Goal: Task Accomplishment & Management: Use online tool/utility

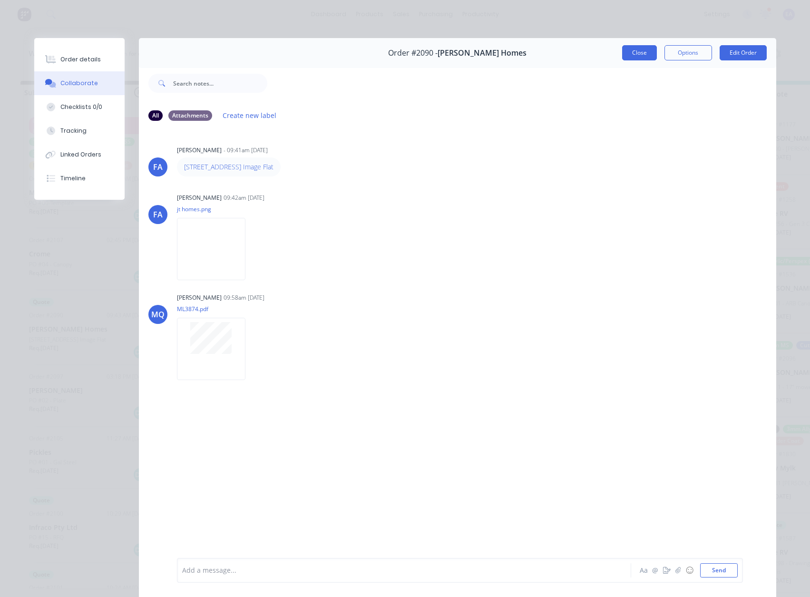
scroll to position [57, 0]
click at [628, 56] on button "Close" at bounding box center [639, 52] width 35 height 15
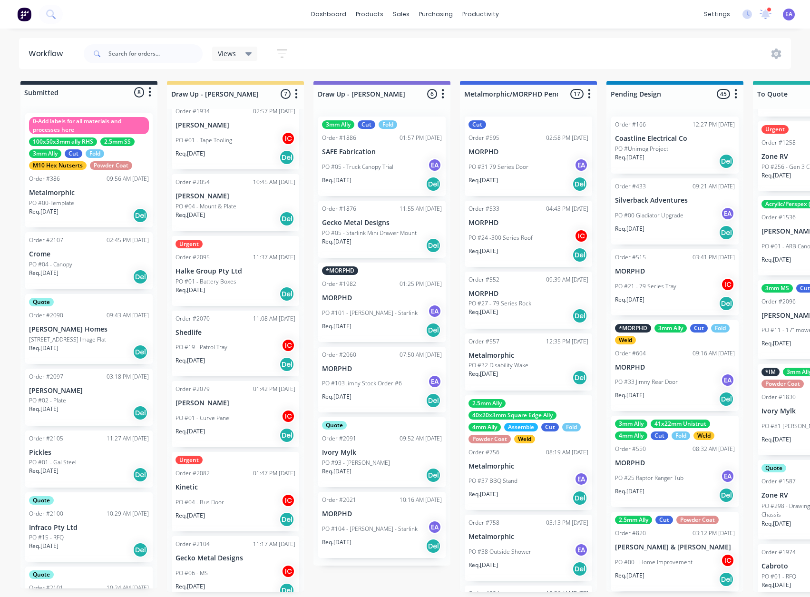
drag, startPoint x: 249, startPoint y: 396, endPoint x: 124, endPoint y: 185, distance: 245.8
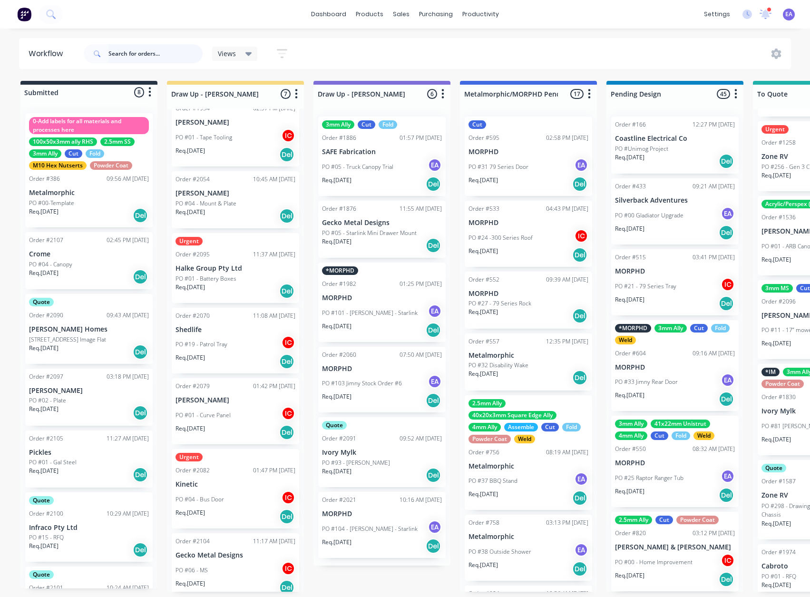
click at [145, 53] on input "text" at bounding box center [155, 53] width 94 height 19
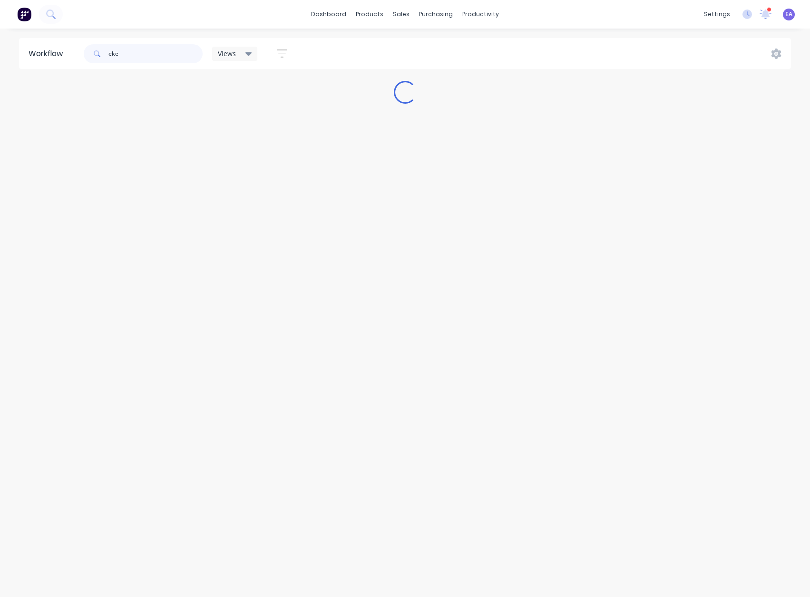
scroll to position [0, 0]
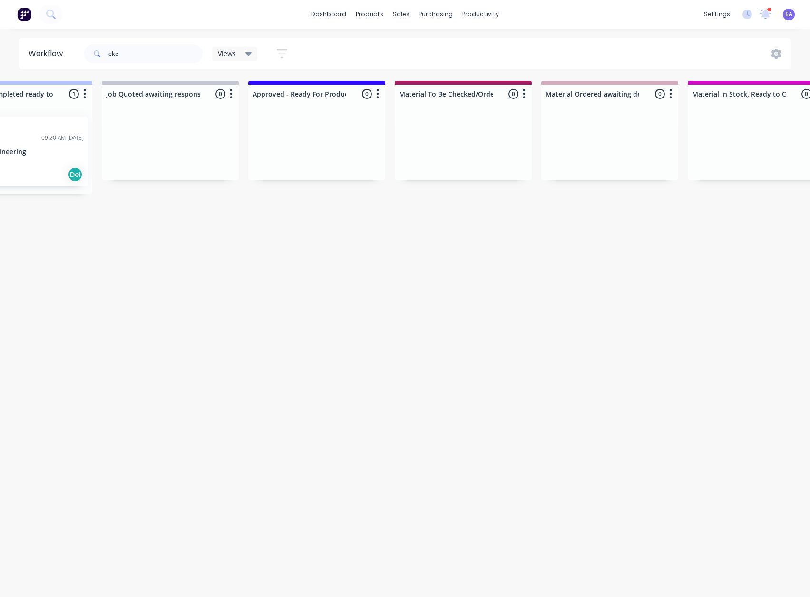
drag, startPoint x: 330, startPoint y: 246, endPoint x: 425, endPoint y: 249, distance: 95.3
drag, startPoint x: 134, startPoint y: 314, endPoint x: 99, endPoint y: 335, distance: 40.3
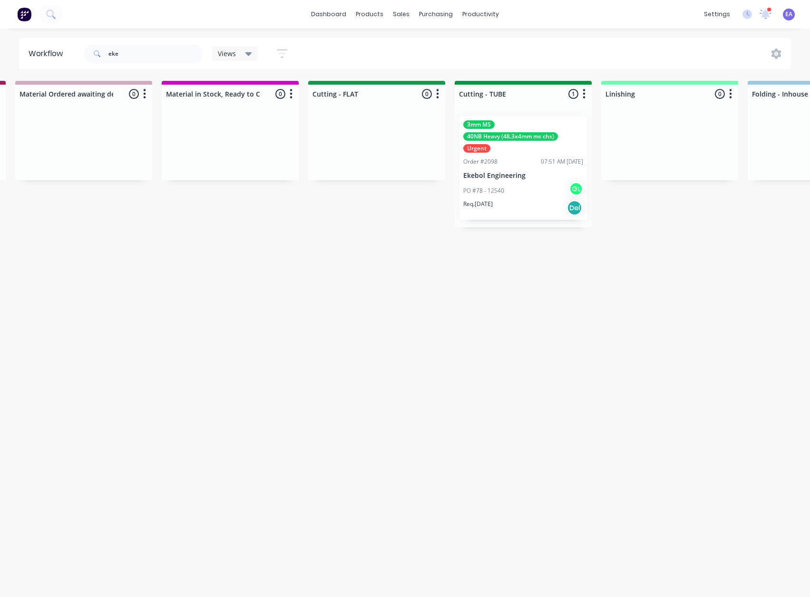
drag, startPoint x: 306, startPoint y: 315, endPoint x: 378, endPoint y: 317, distance: 71.9
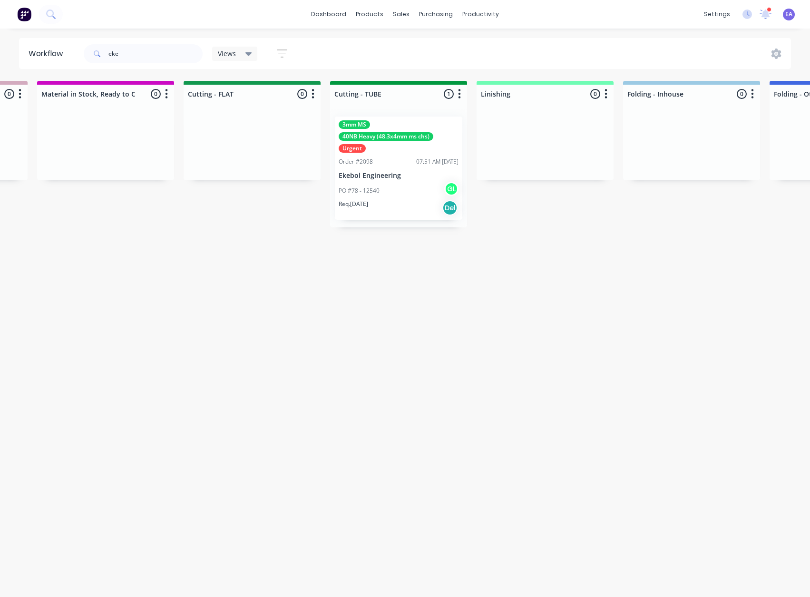
scroll to position [2, 1662]
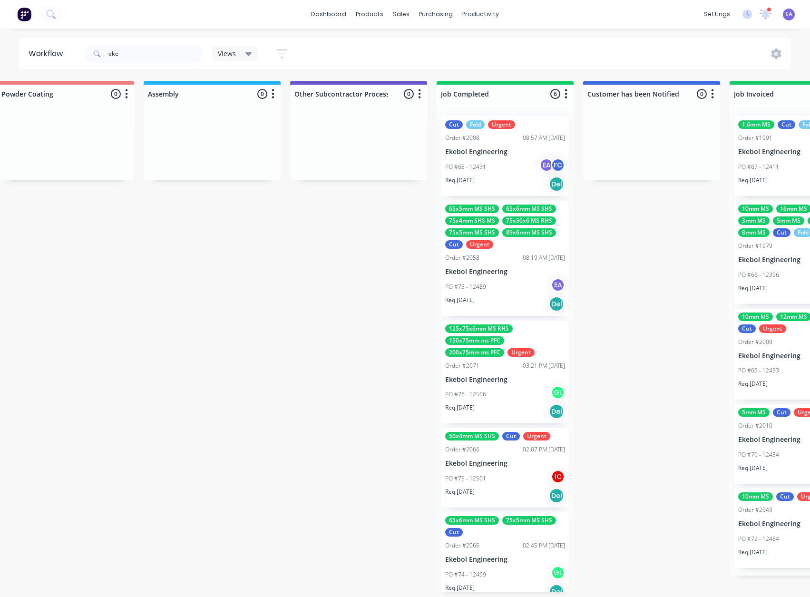
drag, startPoint x: 451, startPoint y: 383, endPoint x: 472, endPoint y: 377, distance: 22.0
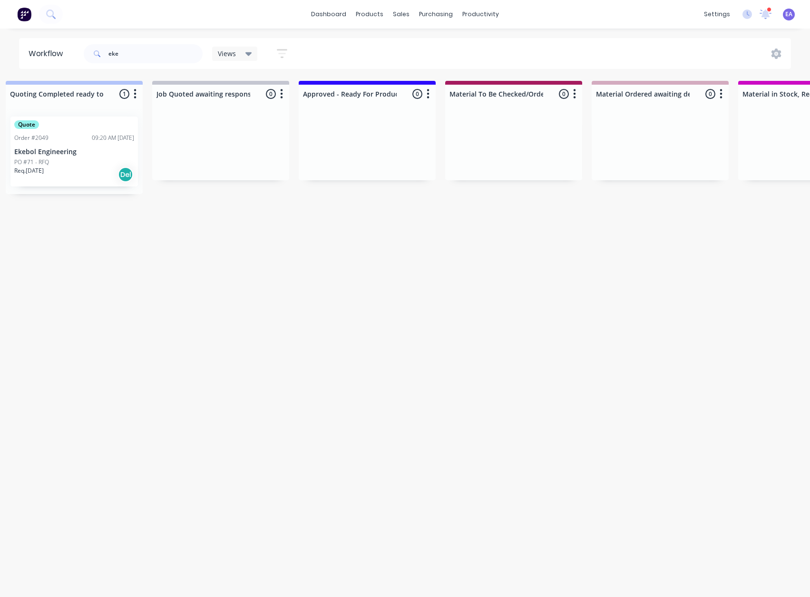
scroll to position [2, 0]
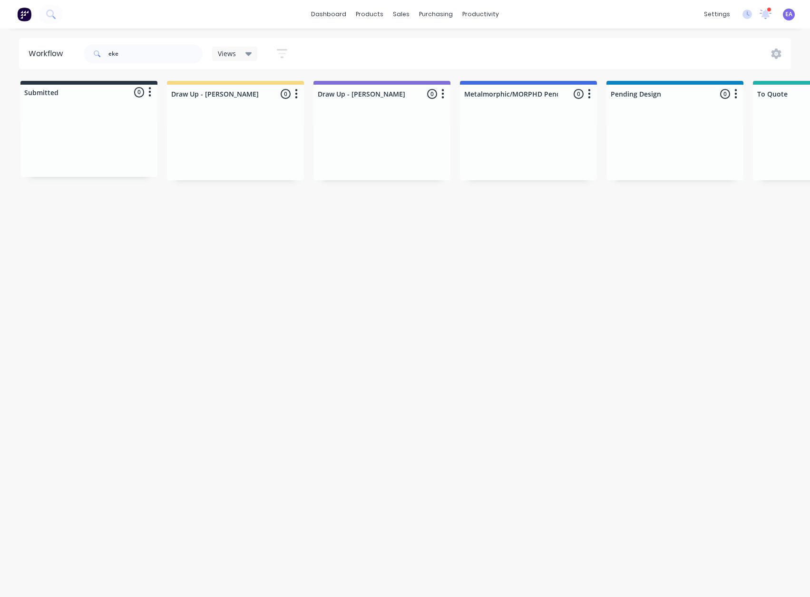
drag, startPoint x: 134, startPoint y: 380, endPoint x: 119, endPoint y: 382, distance: 15.4
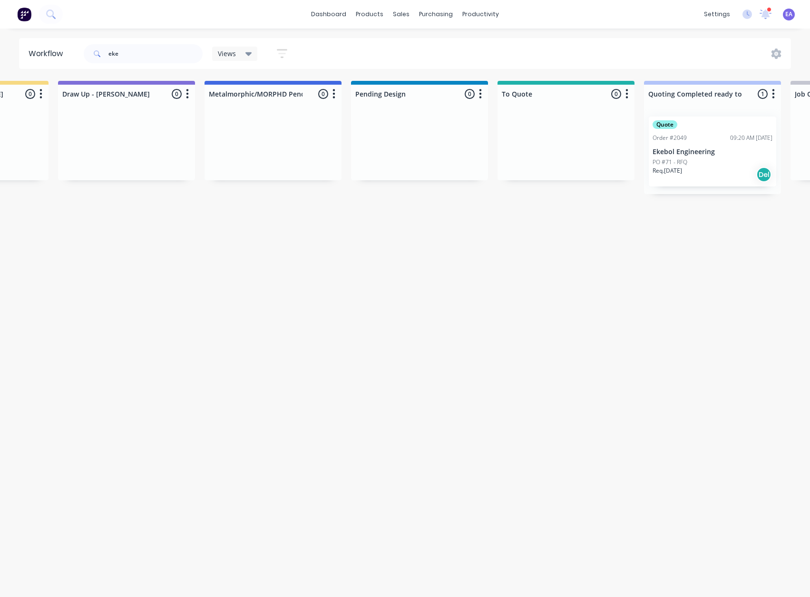
scroll to position [2, 698]
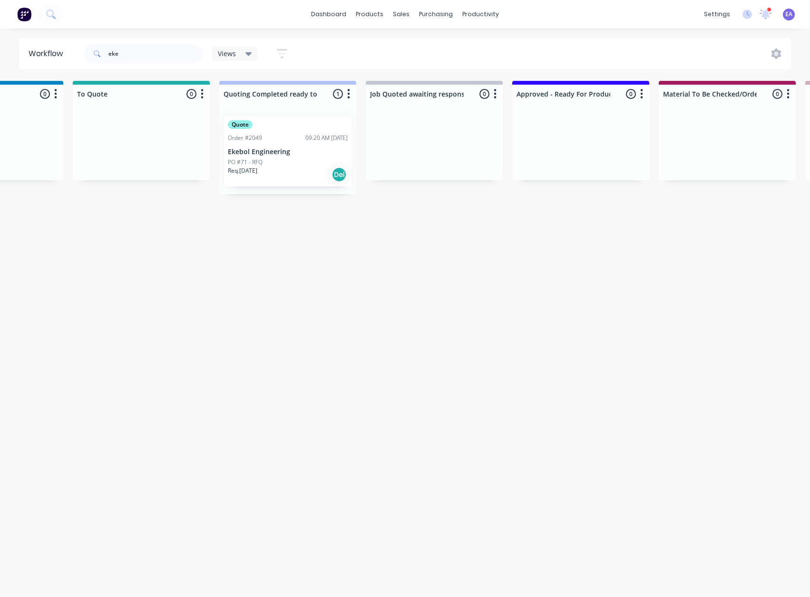
drag, startPoint x: 323, startPoint y: 363, endPoint x: 352, endPoint y: 366, distance: 29.2
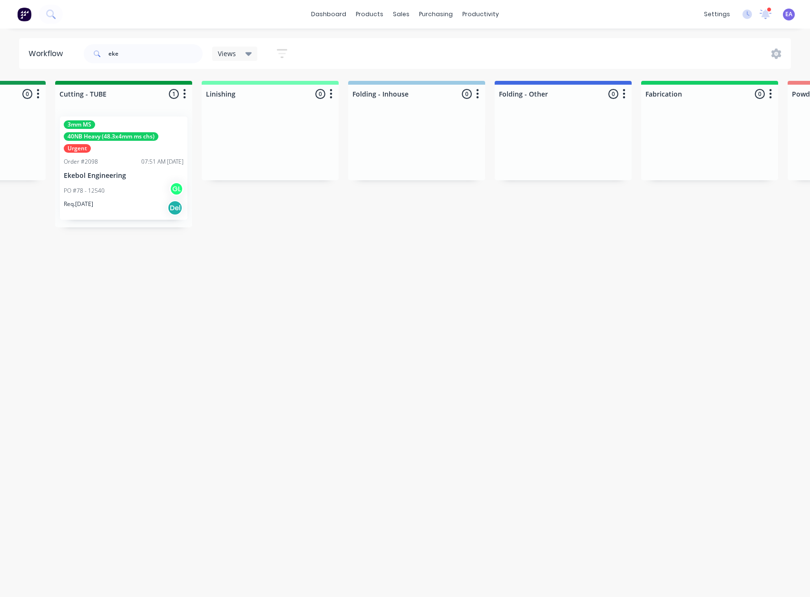
scroll to position [0, 1918]
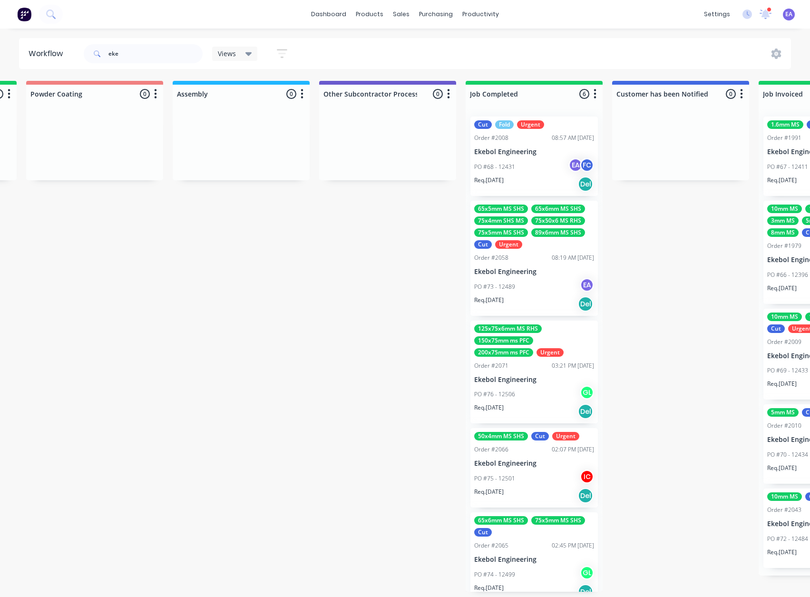
drag, startPoint x: 272, startPoint y: 319, endPoint x: 285, endPoint y: 320, distance: 12.9
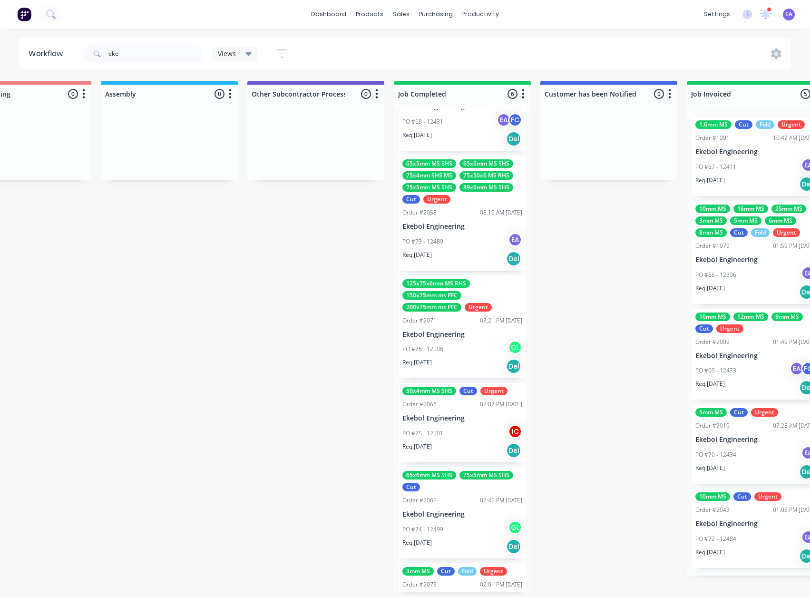
scroll to position [48, 0]
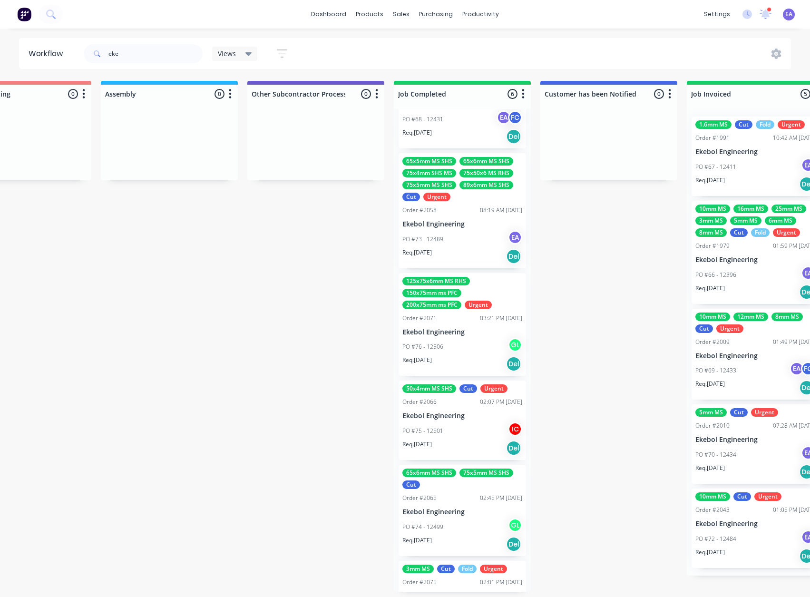
click at [474, 328] on p "Ekebol Engineering" at bounding box center [463, 332] width 120 height 8
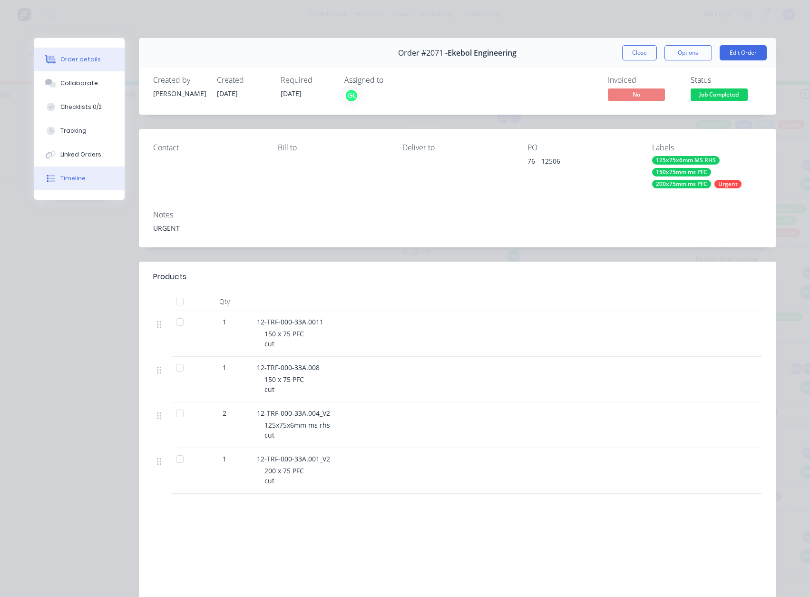
click at [70, 188] on button "Timeline" at bounding box center [79, 179] width 90 height 24
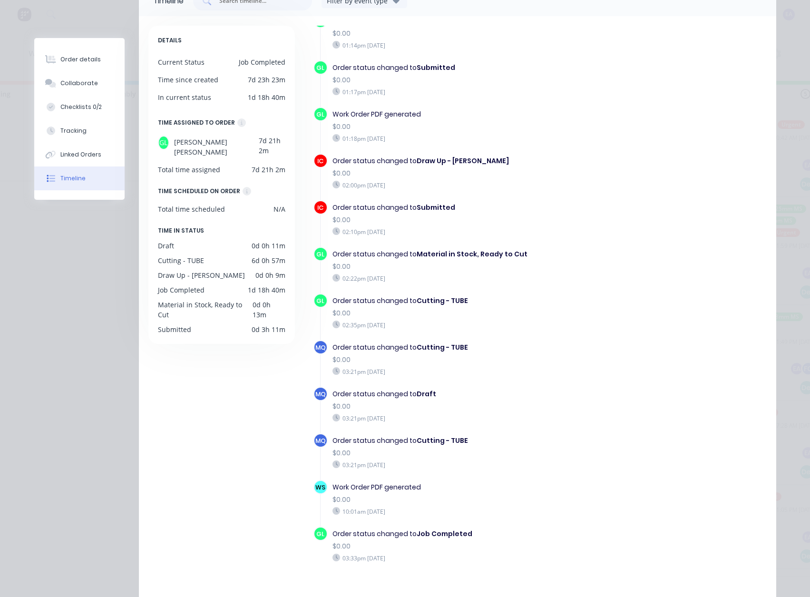
scroll to position [126, 0]
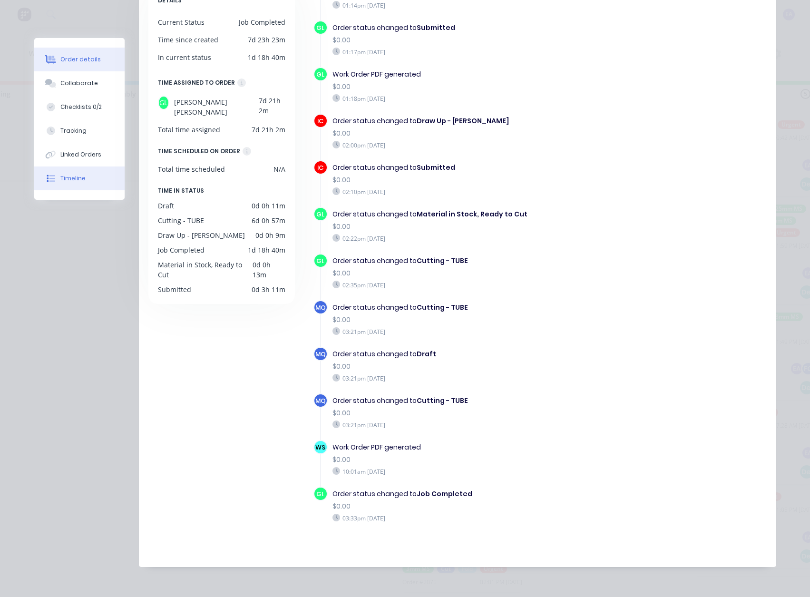
click at [83, 50] on button "Order details" at bounding box center [79, 60] width 90 height 24
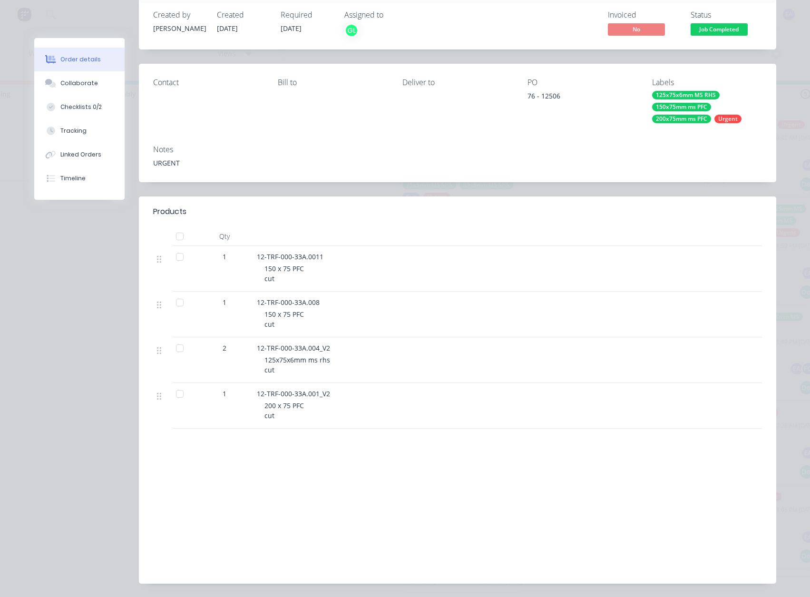
scroll to position [49, 0]
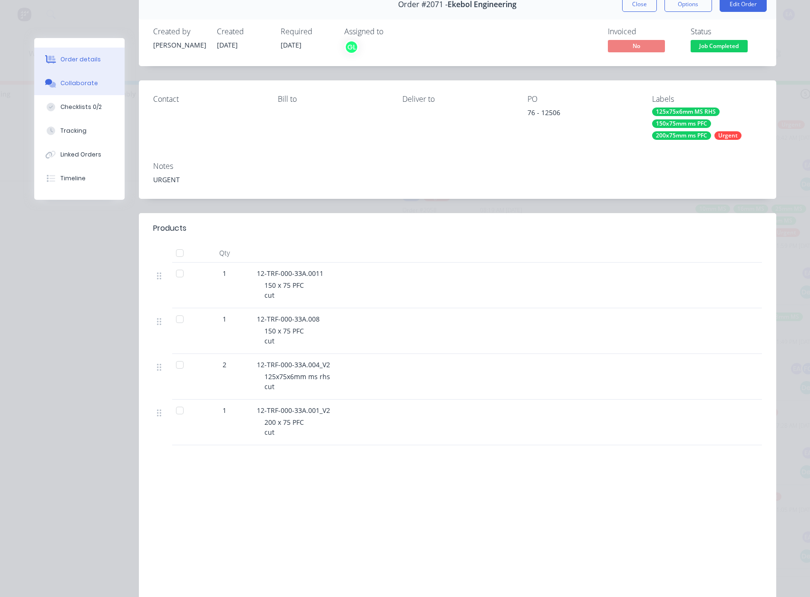
click at [73, 82] on div "Collaborate" at bounding box center [79, 83] width 38 height 9
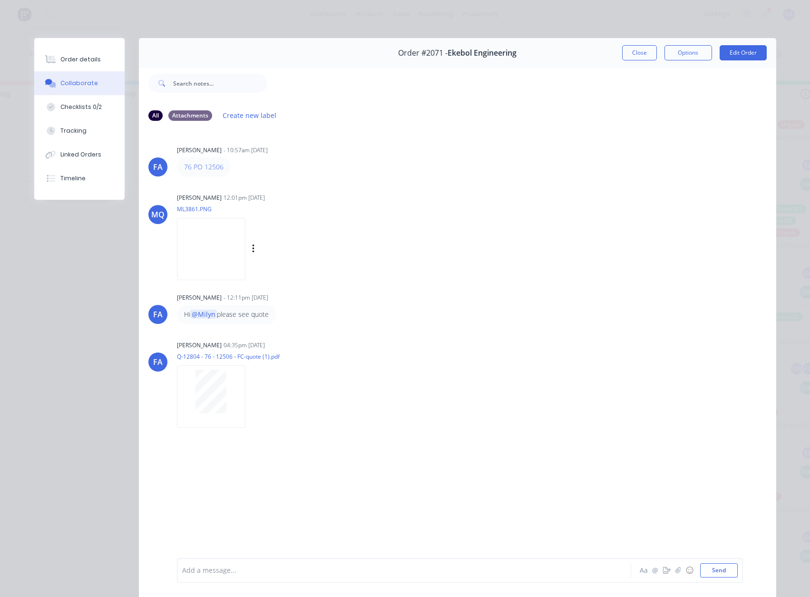
click at [224, 259] on img at bounding box center [211, 249] width 69 height 62
click at [385, 326] on div "[PERSON_NAME] [PERSON_NAME] - 10:57am [DATE] 76 PO 12506 MQ [PERSON_NAME] 12:01…" at bounding box center [458, 343] width 638 height 428
click at [74, 57] on div "Order details" at bounding box center [80, 59] width 40 height 9
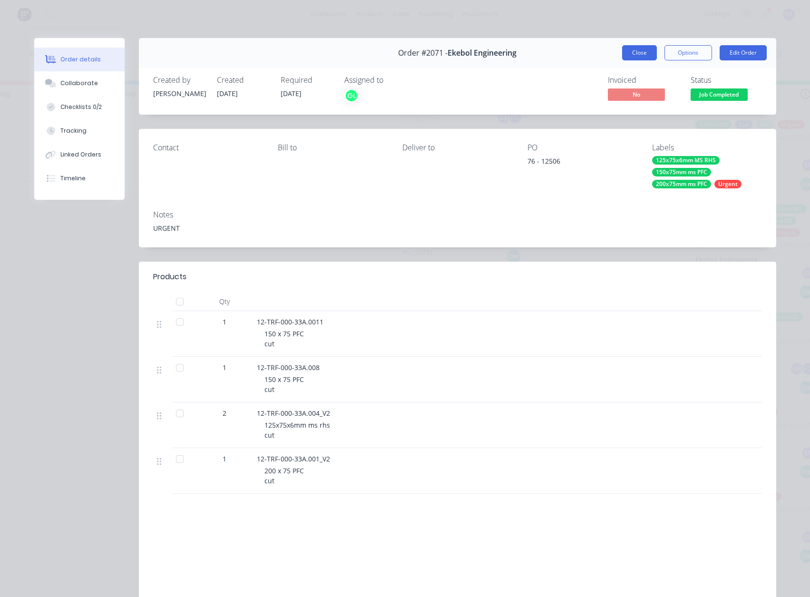
click at [630, 55] on button "Close" at bounding box center [639, 52] width 35 height 15
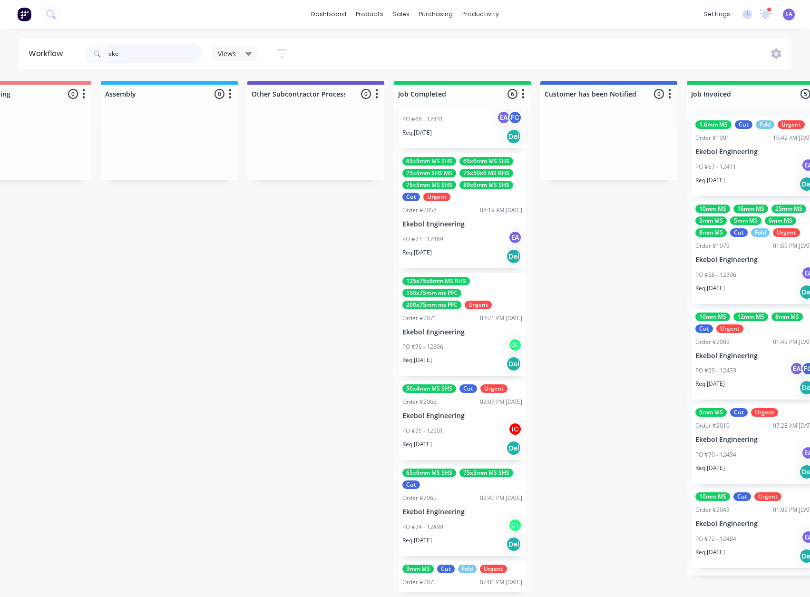
drag, startPoint x: 142, startPoint y: 52, endPoint x: 6, endPoint y: 70, distance: 137.4
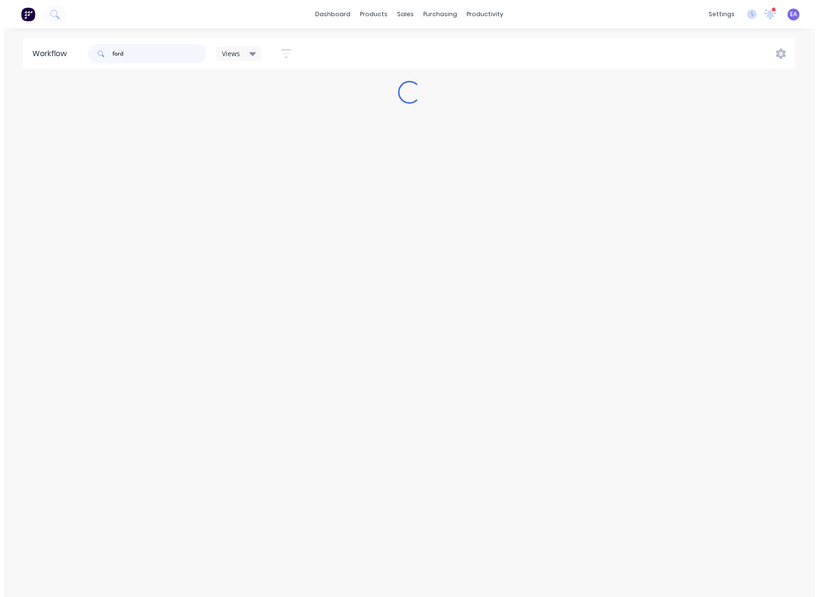
scroll to position [0, 0]
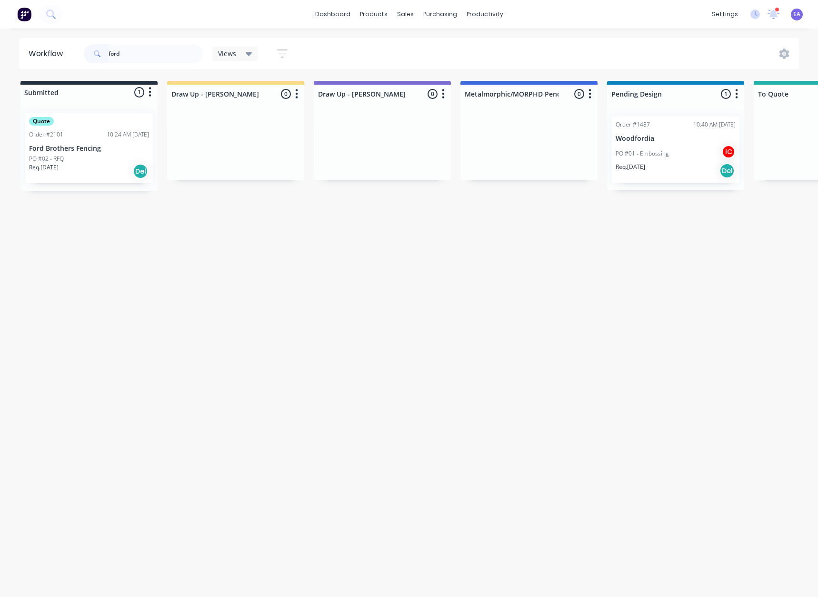
click at [67, 152] on p "Ford Brothers Fencing" at bounding box center [89, 149] width 120 height 8
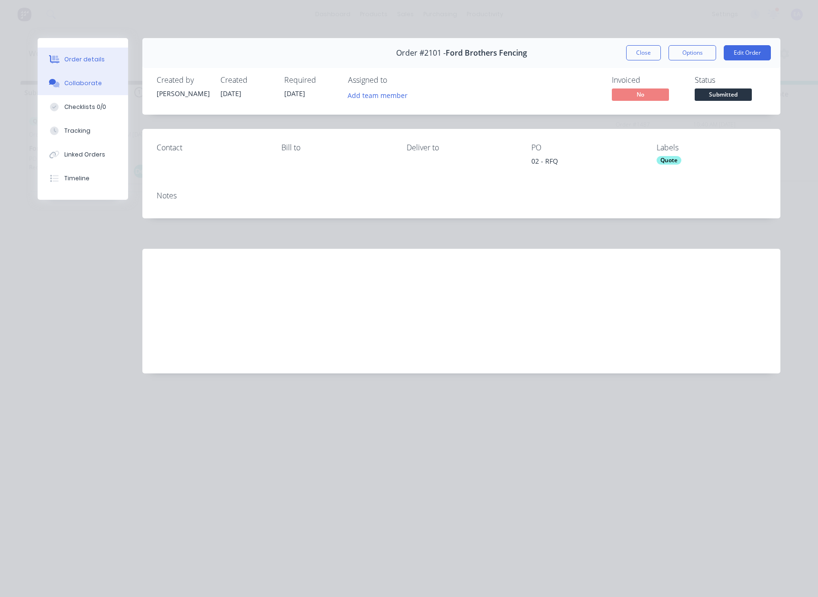
click at [79, 89] on button "Collaborate" at bounding box center [83, 83] width 90 height 24
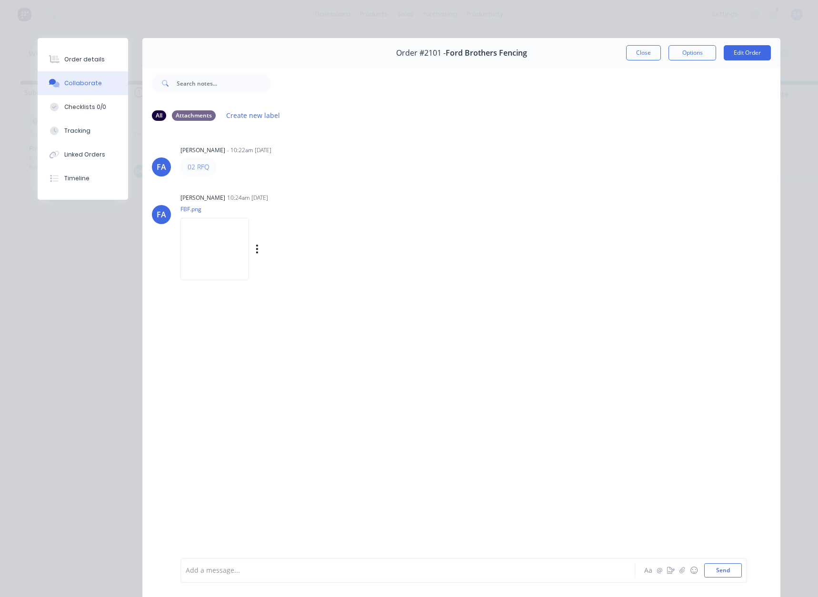
click at [227, 244] on img at bounding box center [214, 249] width 69 height 62
click at [645, 53] on button "Close" at bounding box center [643, 52] width 35 height 15
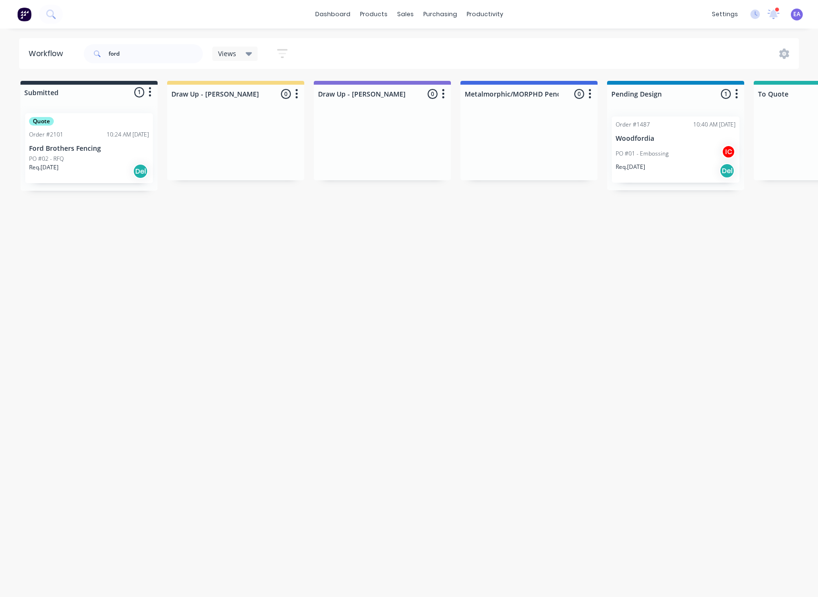
drag, startPoint x: 63, startPoint y: 326, endPoint x: -38, endPoint y: 389, distance: 119.5
click at [97, 56] on div "ford" at bounding box center [143, 53] width 119 height 19
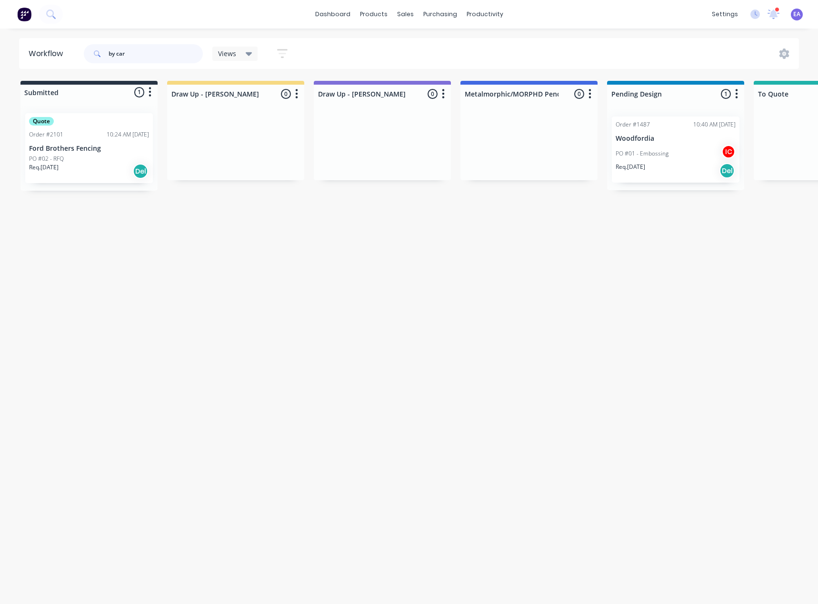
type input "by car"
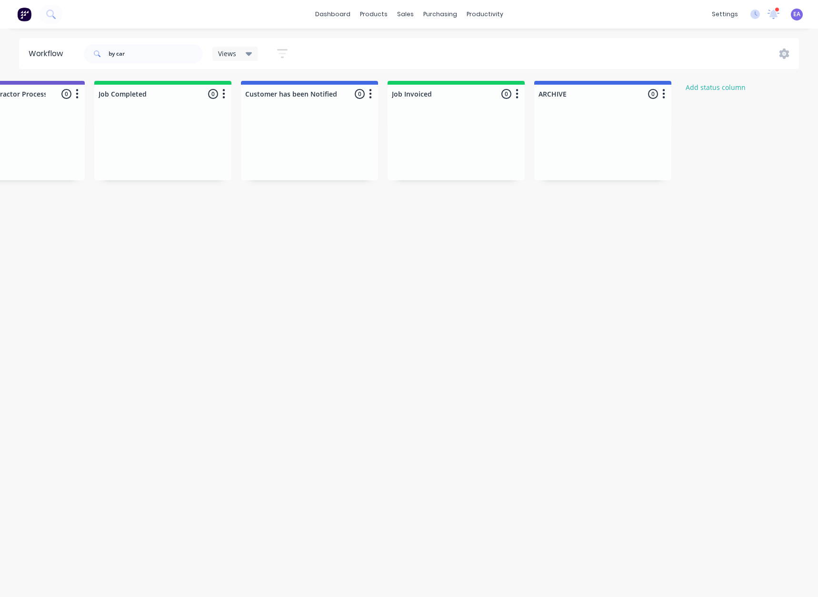
drag, startPoint x: 338, startPoint y: 221, endPoint x: 454, endPoint y: 227, distance: 115.8
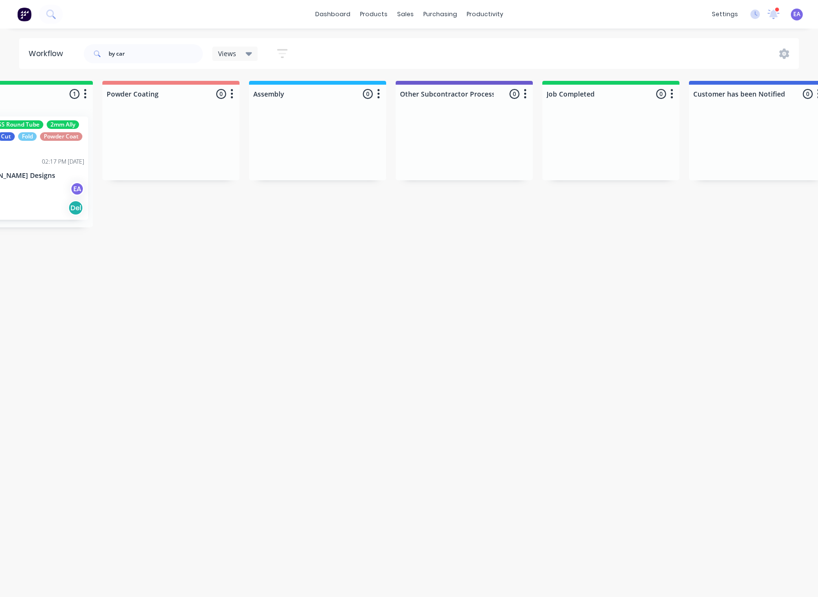
drag, startPoint x: 301, startPoint y: 289, endPoint x: 213, endPoint y: 318, distance: 92.8
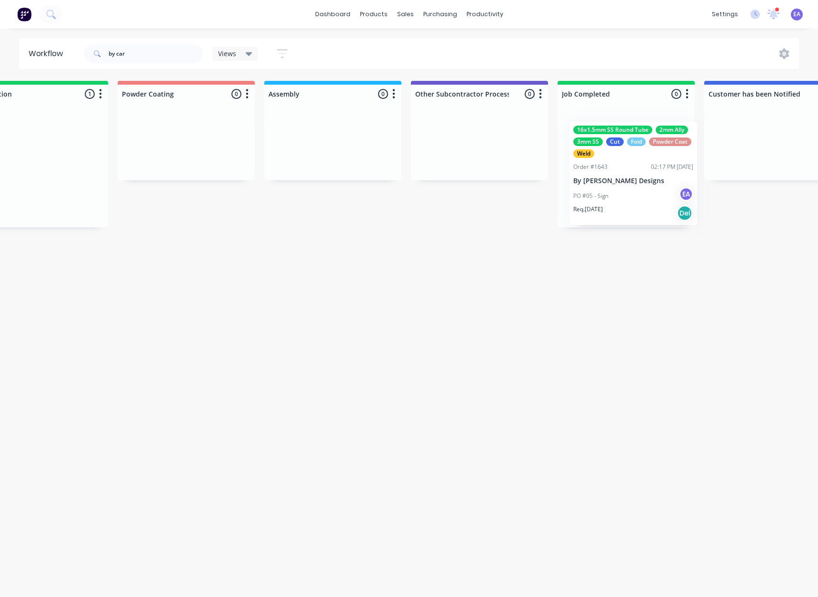
drag, startPoint x: 141, startPoint y: 183, endPoint x: 617, endPoint y: 183, distance: 475.9
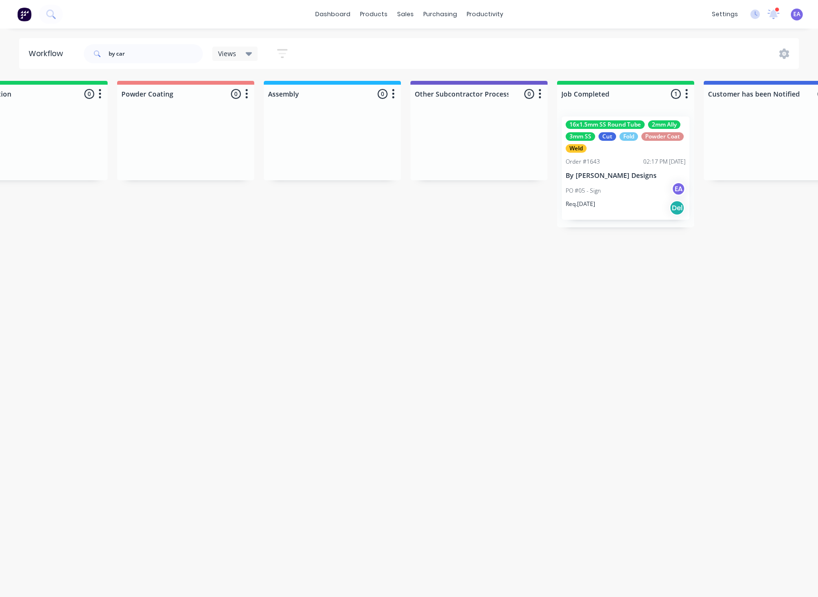
click at [617, 183] on div "PO #05 - Sign EA" at bounding box center [625, 191] width 120 height 18
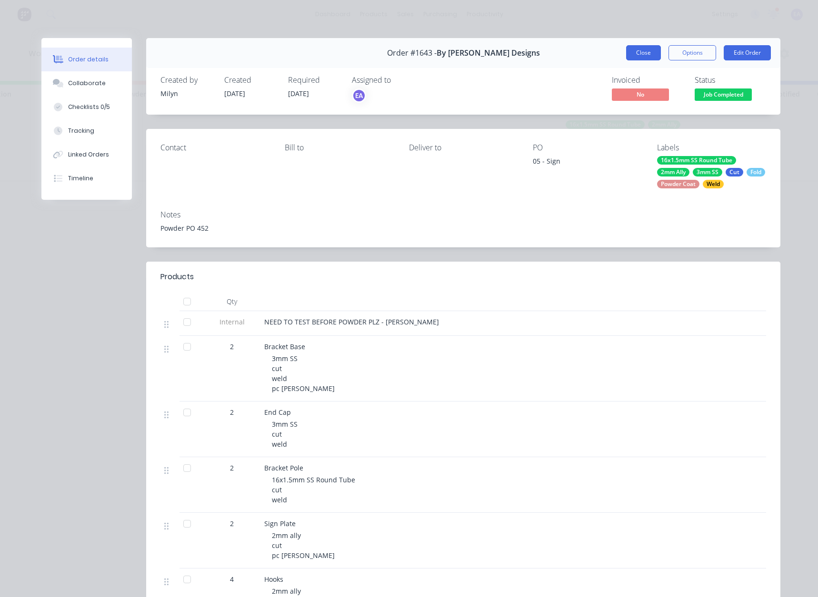
click at [632, 50] on button "Close" at bounding box center [643, 52] width 35 height 15
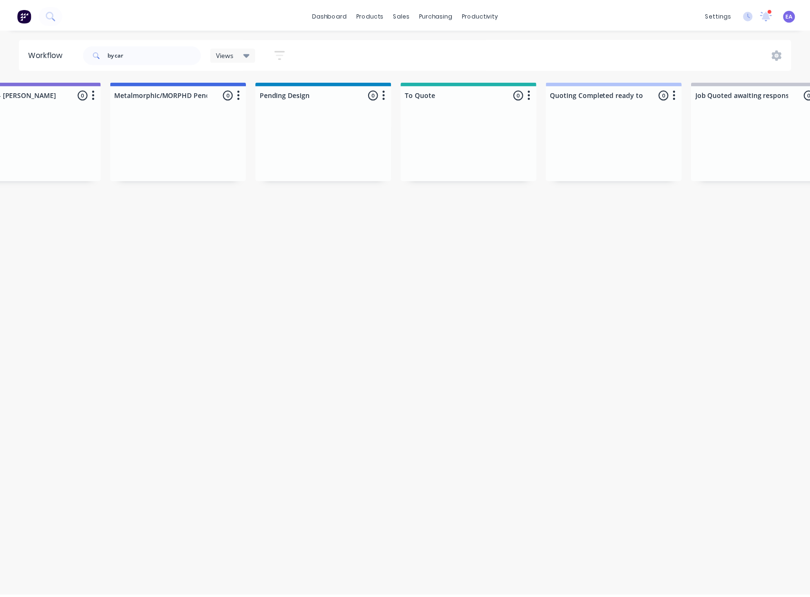
scroll to position [0, 0]
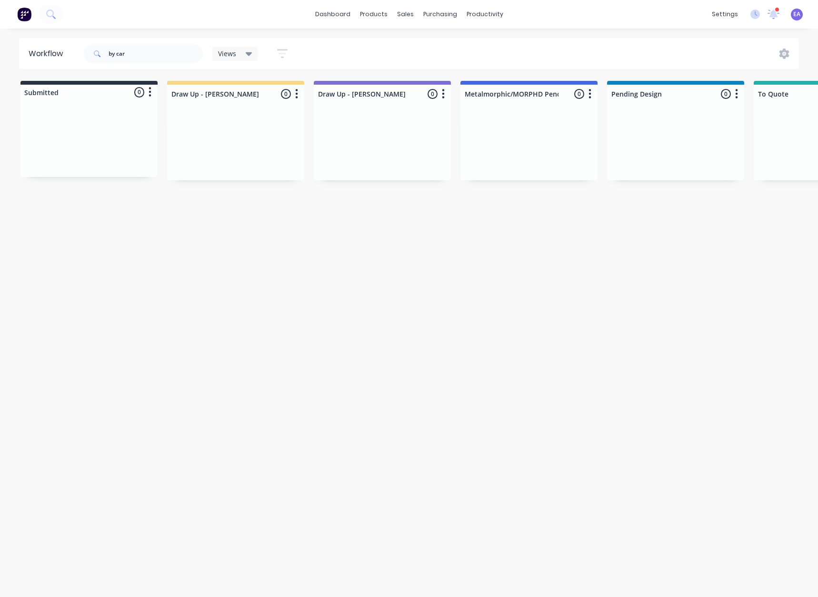
drag, startPoint x: 516, startPoint y: 343, endPoint x: 390, endPoint y: 364, distance: 127.8
drag, startPoint x: 138, startPoint y: 56, endPoint x: 37, endPoint y: 68, distance: 102.0
click at [43, 65] on header "Workflow by car Views Save new view None (Default) edit [PERSON_NAME] edit [PER…" at bounding box center [409, 53] width 780 height 31
click at [172, 268] on div "Workflow Views Save new view None (Default) edit [PERSON_NAME] edit [PERSON_NAM…" at bounding box center [409, 308] width 818 height 540
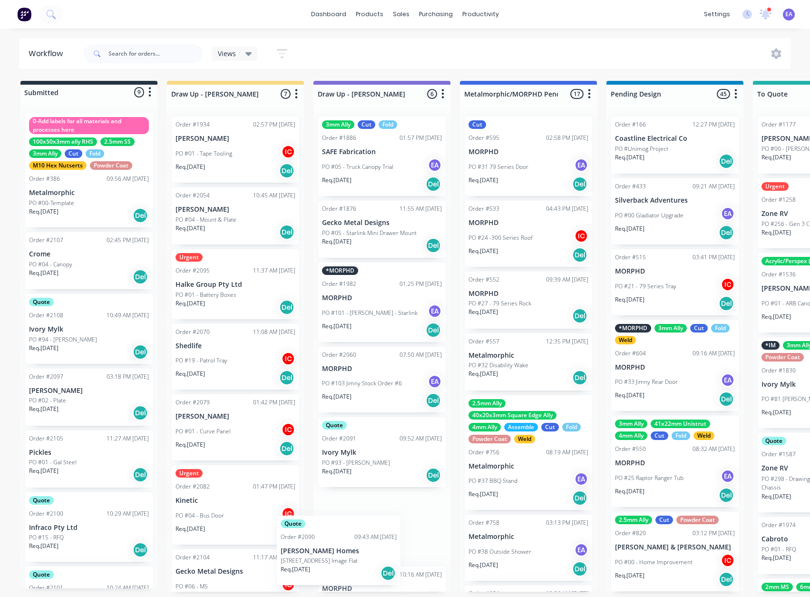
scroll to position [2, 0]
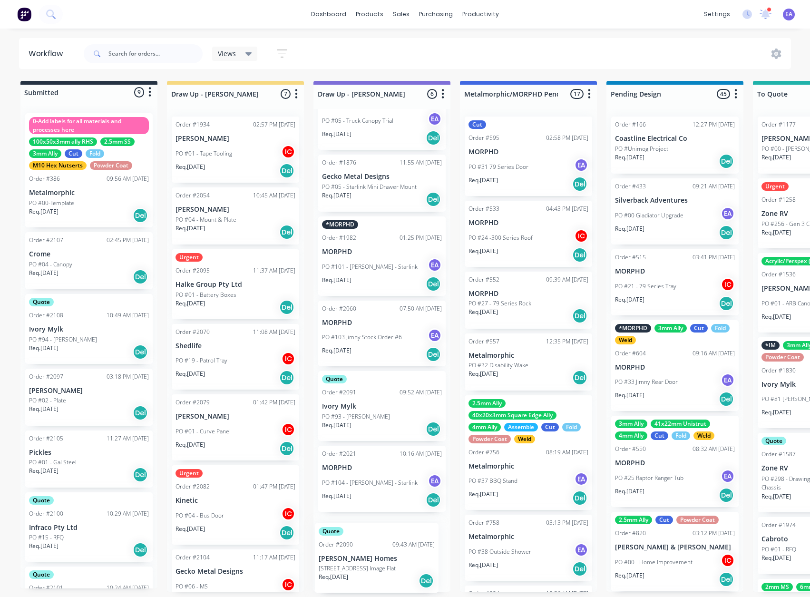
drag, startPoint x: 67, startPoint y: 412, endPoint x: 360, endPoint y: 566, distance: 330.6
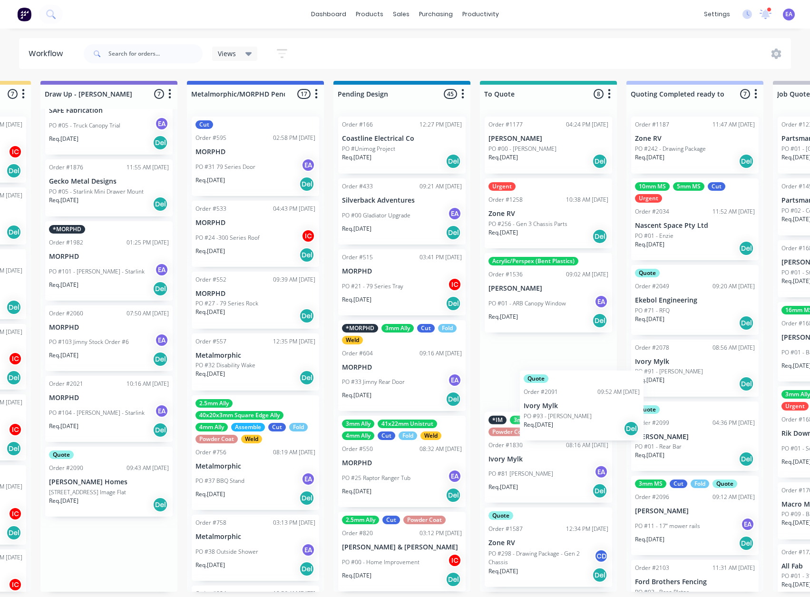
scroll to position [2, 274]
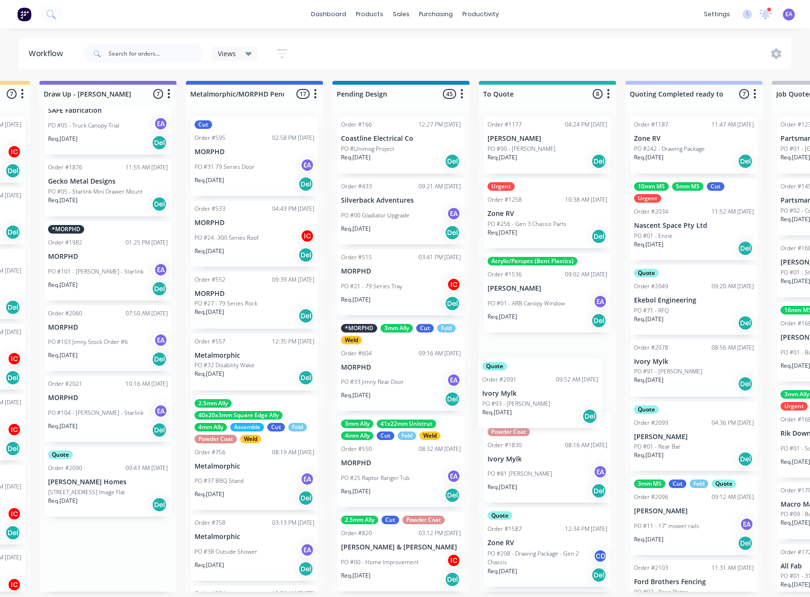
drag, startPoint x: 373, startPoint y: 413, endPoint x: 540, endPoint y: 395, distance: 168.5
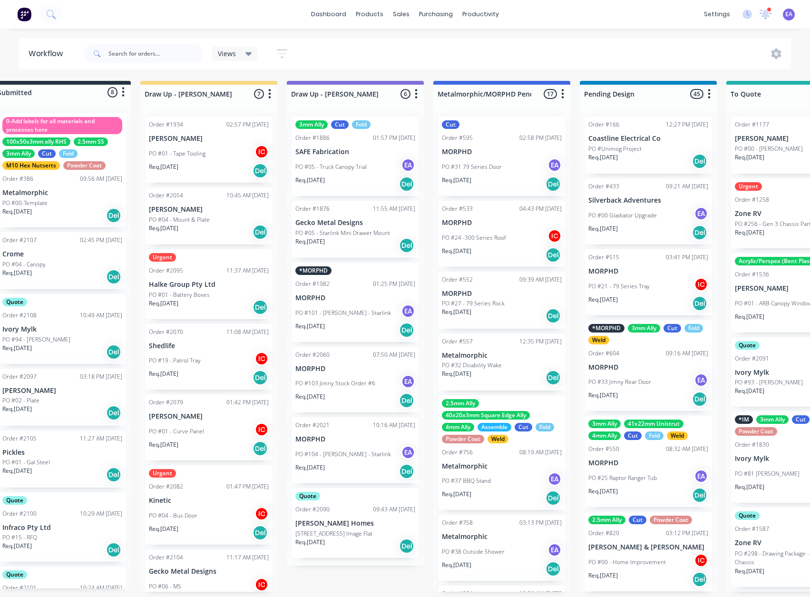
scroll to position [2, 0]
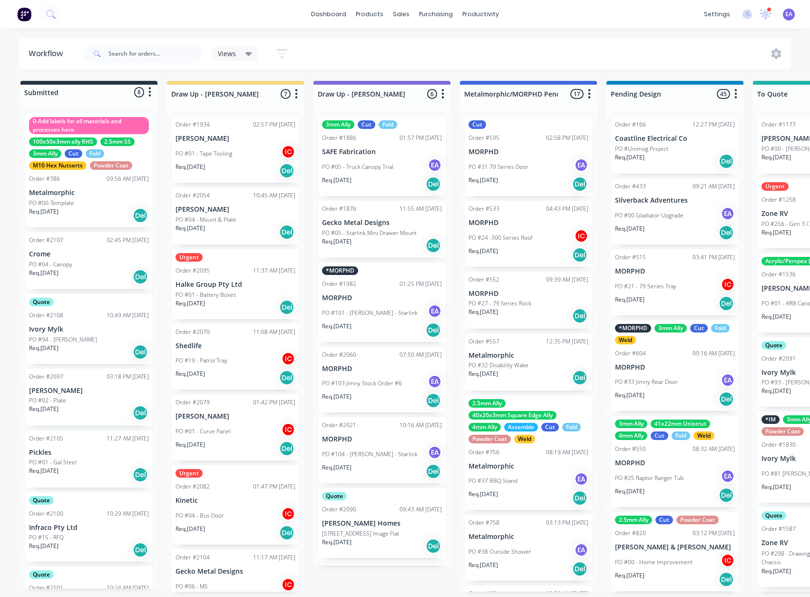
drag, startPoint x: 66, startPoint y: 472, endPoint x: 43, endPoint y: 480, distance: 24.1
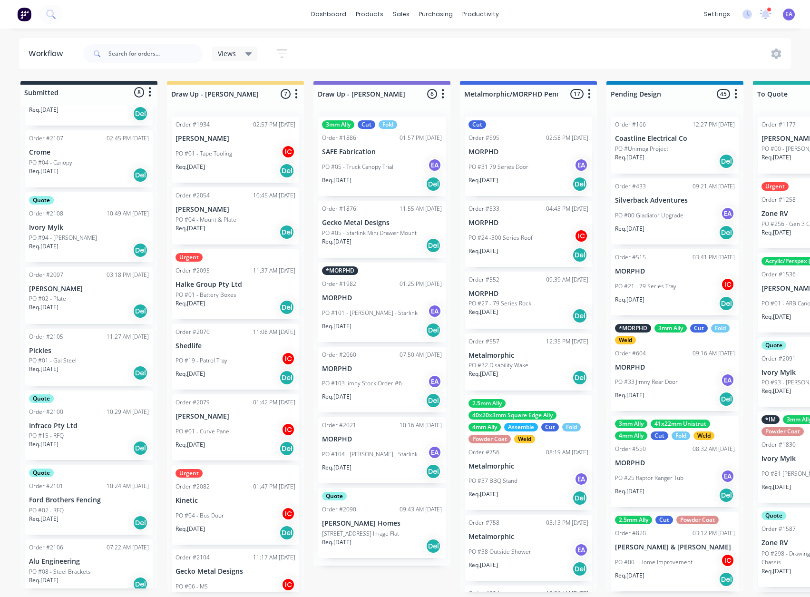
scroll to position [110, 0]
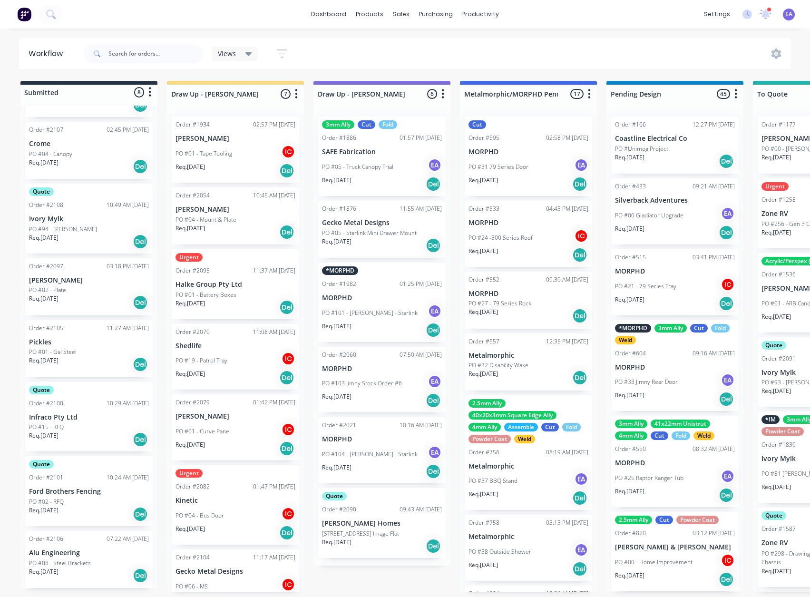
click at [360, 445] on div "PO #104 - [PERSON_NAME] - Starlink EA" at bounding box center [382, 454] width 120 height 18
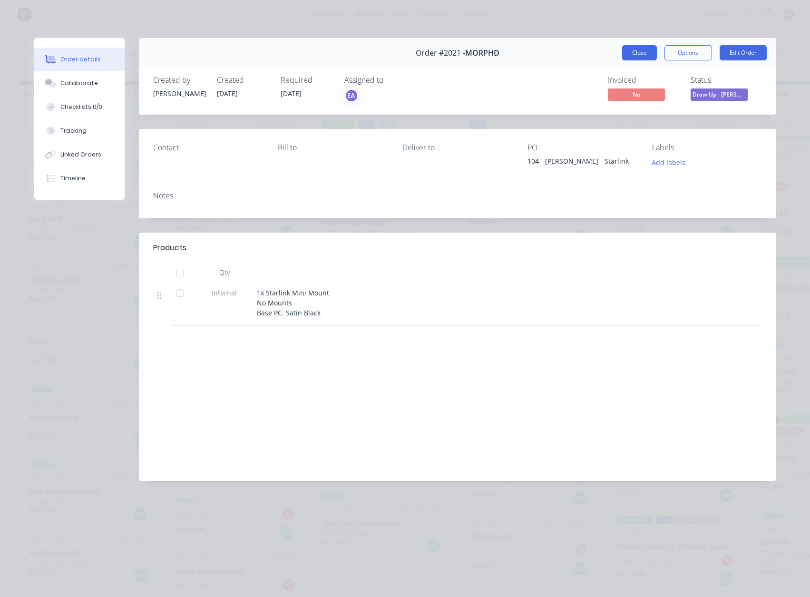
click at [642, 53] on button "Close" at bounding box center [639, 52] width 35 height 15
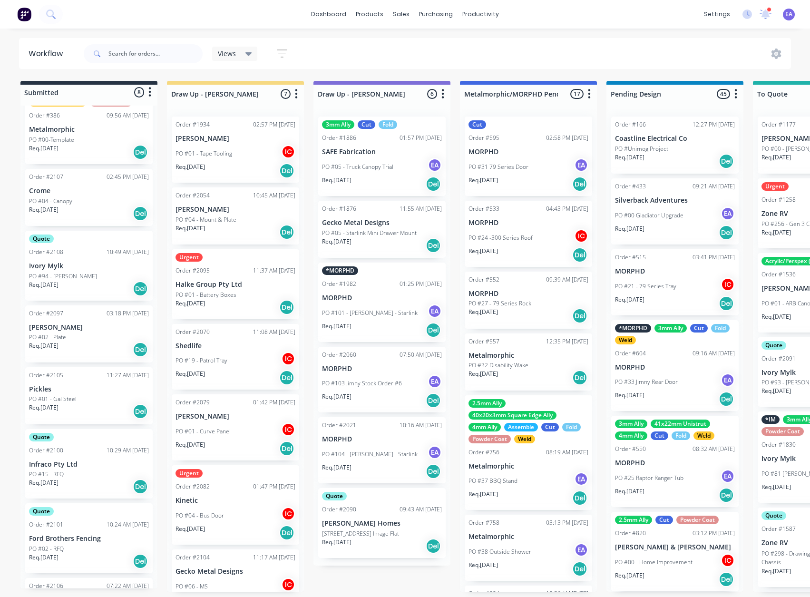
scroll to position [0, 0]
